Goal: Information Seeking & Learning: Understand process/instructions

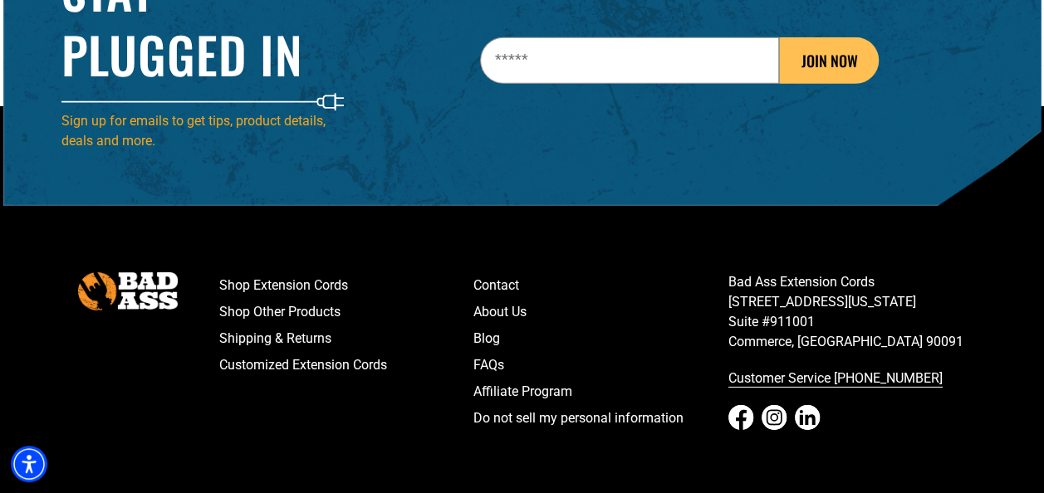
scroll to position [2596, 0]
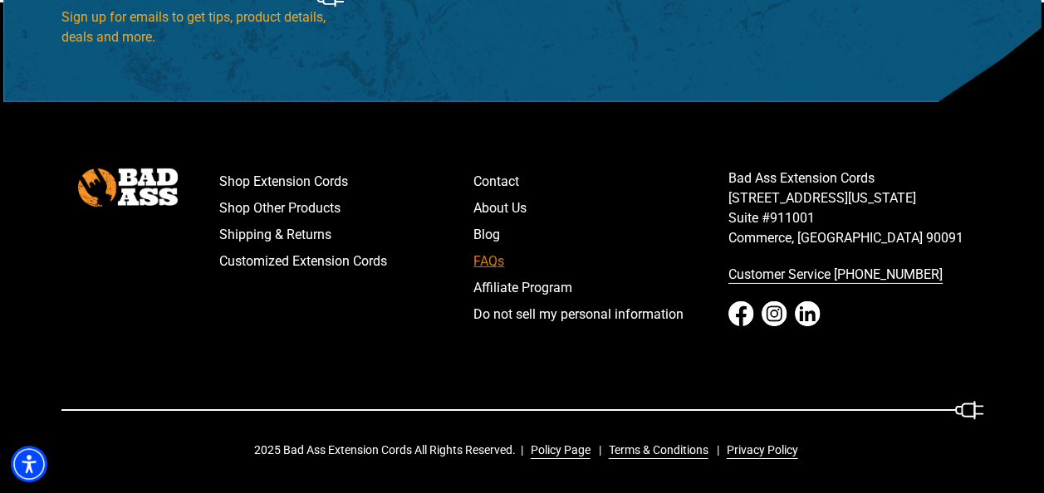
click at [487, 262] on link "FAQs" at bounding box center [600, 261] width 255 height 27
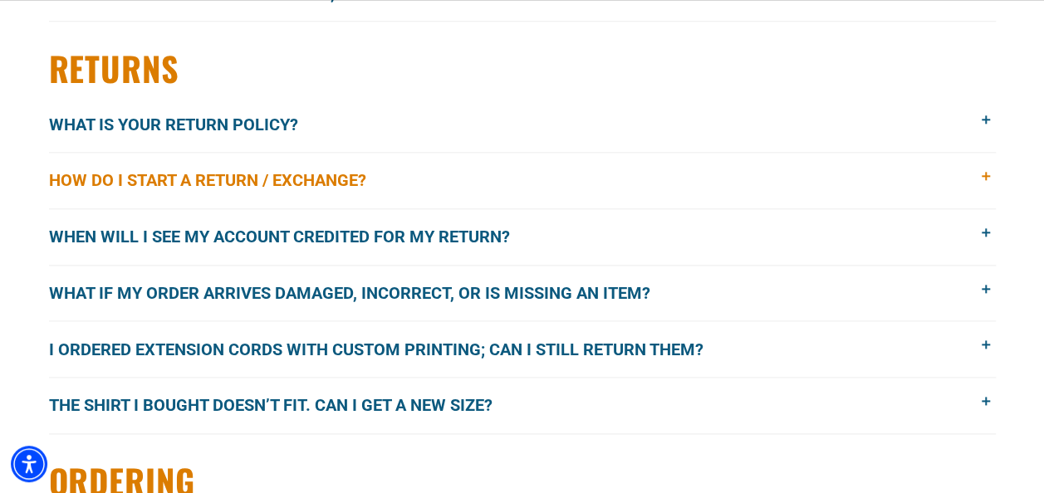
scroll to position [914, 0]
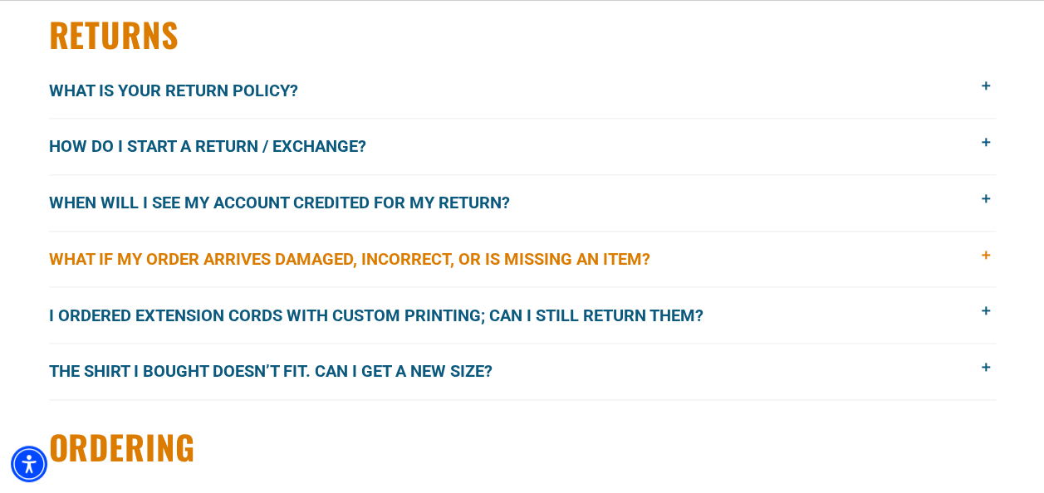
click at [987, 253] on span at bounding box center [987, 256] width 18 height 18
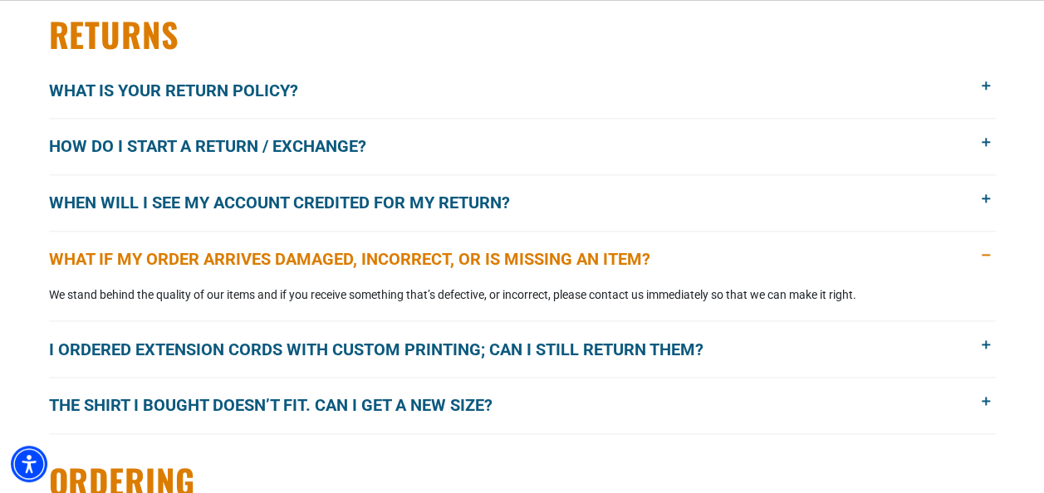
scroll to position [997, 0]
